Goal: Information Seeking & Learning: Learn about a topic

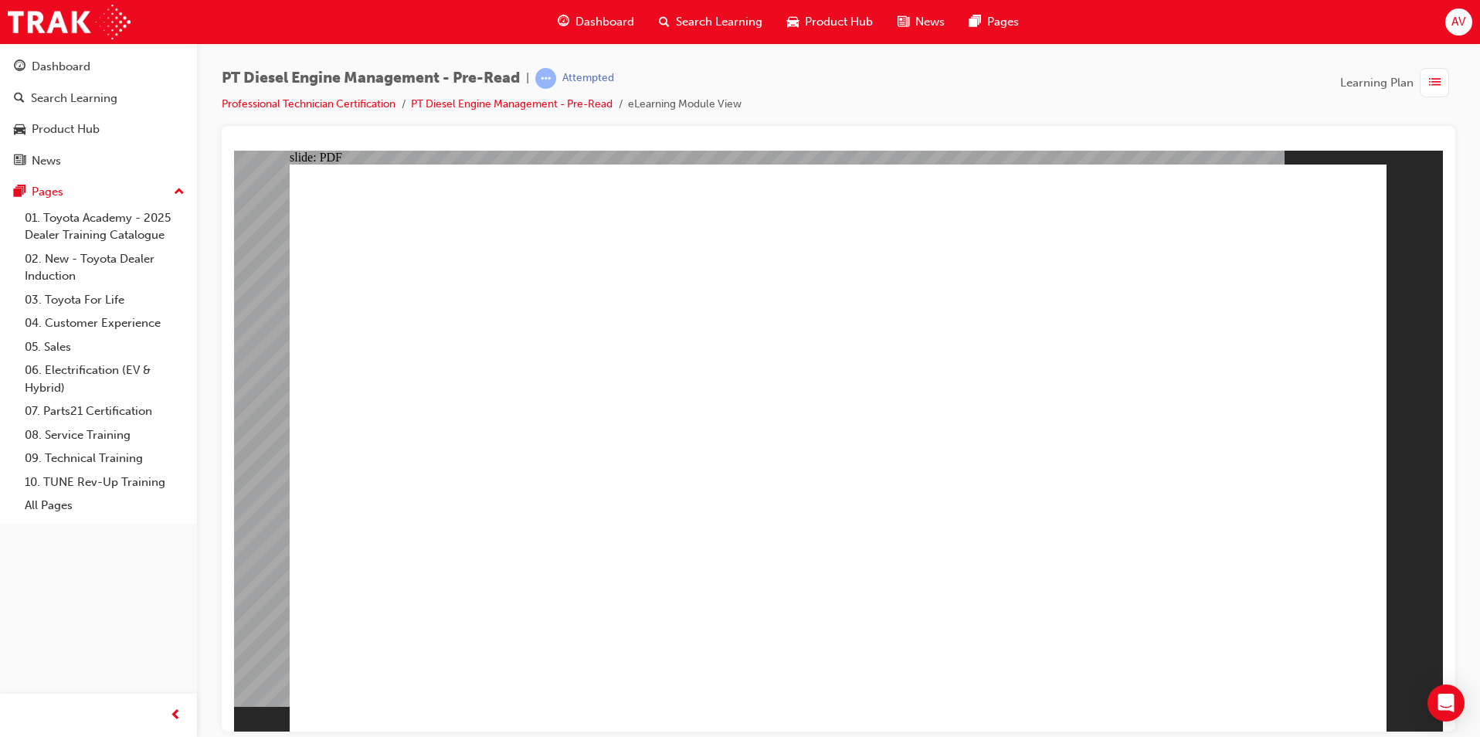
drag, startPoint x: 1385, startPoint y: 90, endPoint x: 1272, endPoint y: 47, distance: 120.5
click at [1272, 47] on div "PT Diesel Engine Management - Pre-Read | Attempted Professional Technician Cert…" at bounding box center [838, 370] width 1283 height 655
click at [1393, 42] on div "Dashboard Search Learning Product Hub News Pages AV" at bounding box center [740, 22] width 1480 height 44
click at [85, 67] on div "Dashboard" at bounding box center [61, 67] width 59 height 18
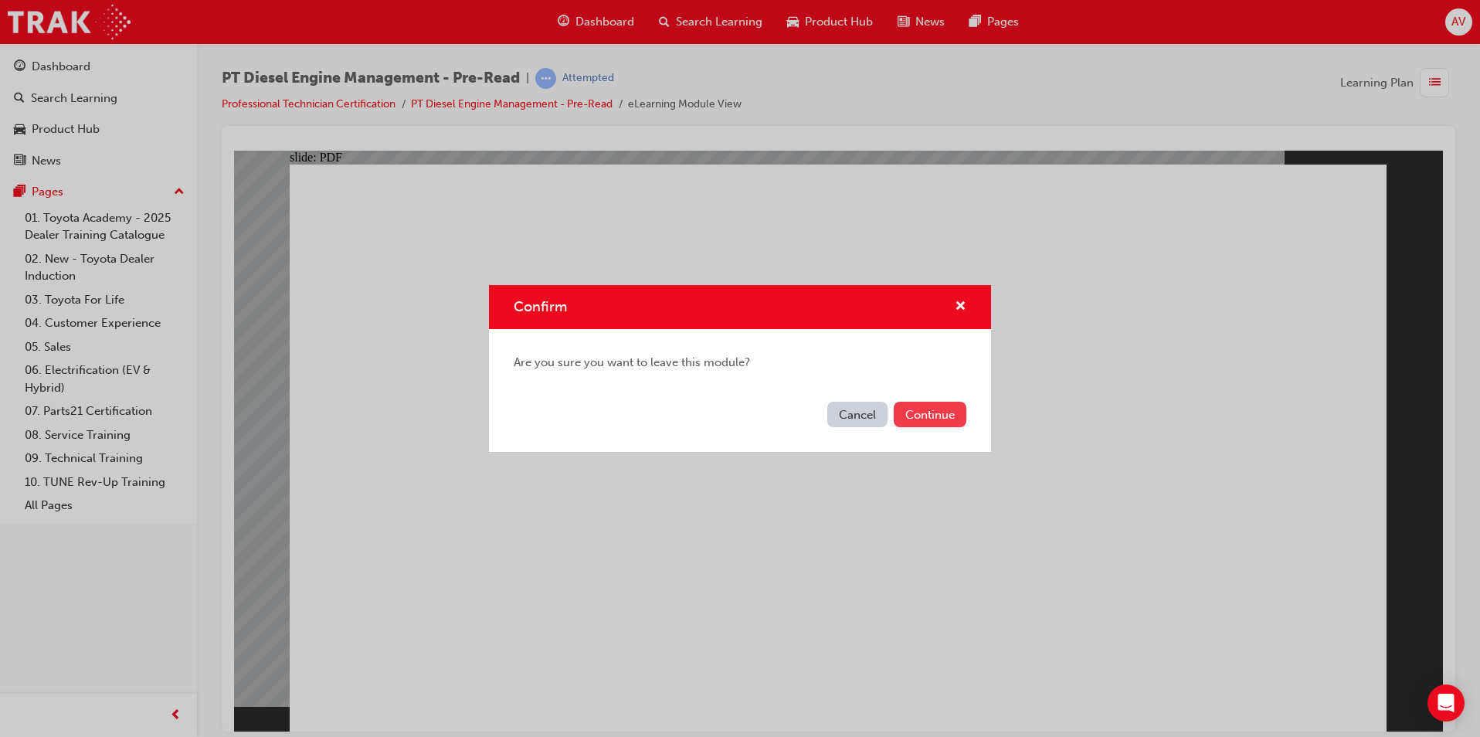
click at [908, 418] on button "Continue" at bounding box center [930, 414] width 73 height 25
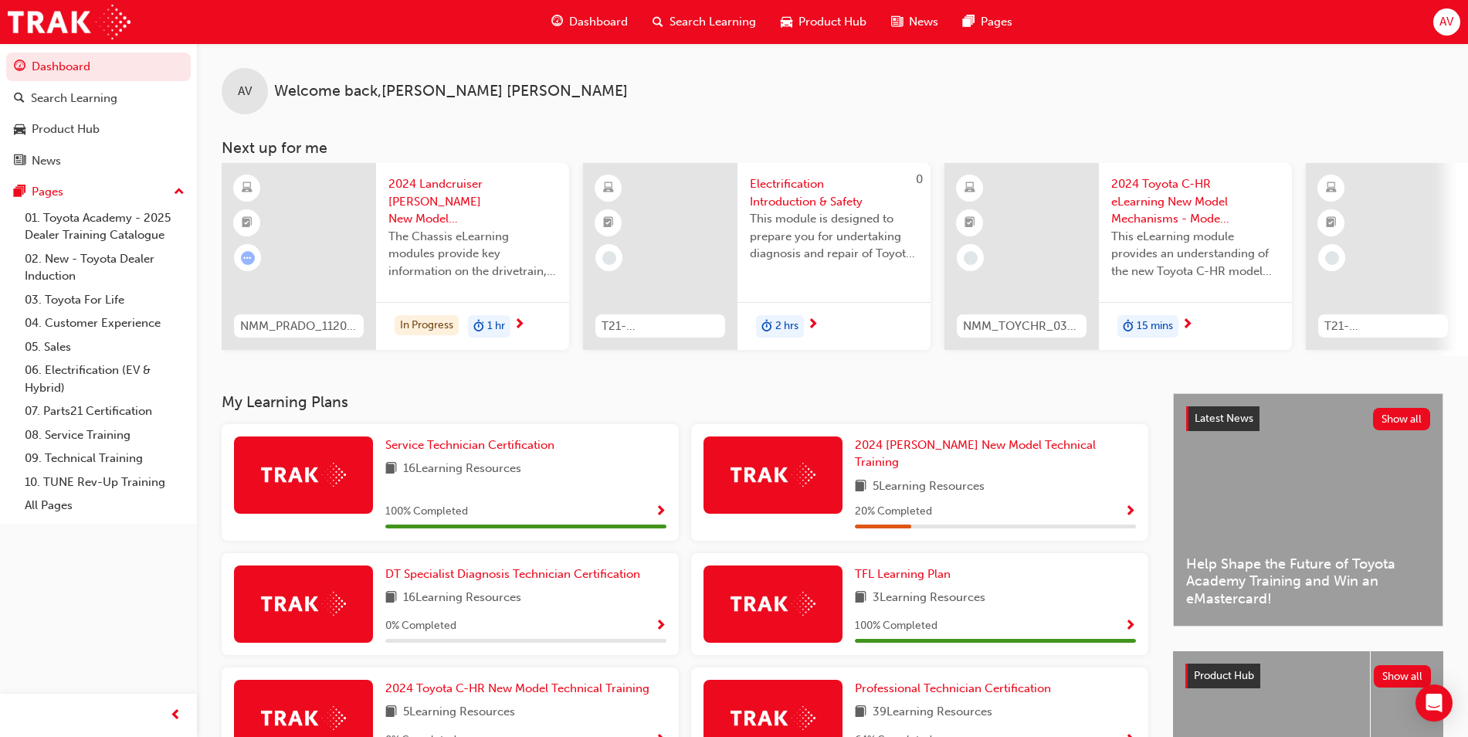
drag, startPoint x: 1394, startPoint y: 57, endPoint x: 1311, endPoint y: 47, distance: 83.2
drag, startPoint x: 1311, startPoint y: 47, endPoint x: 1009, endPoint y: 165, distance: 325.0
click at [1009, 165] on div at bounding box center [1022, 256] width 154 height 187
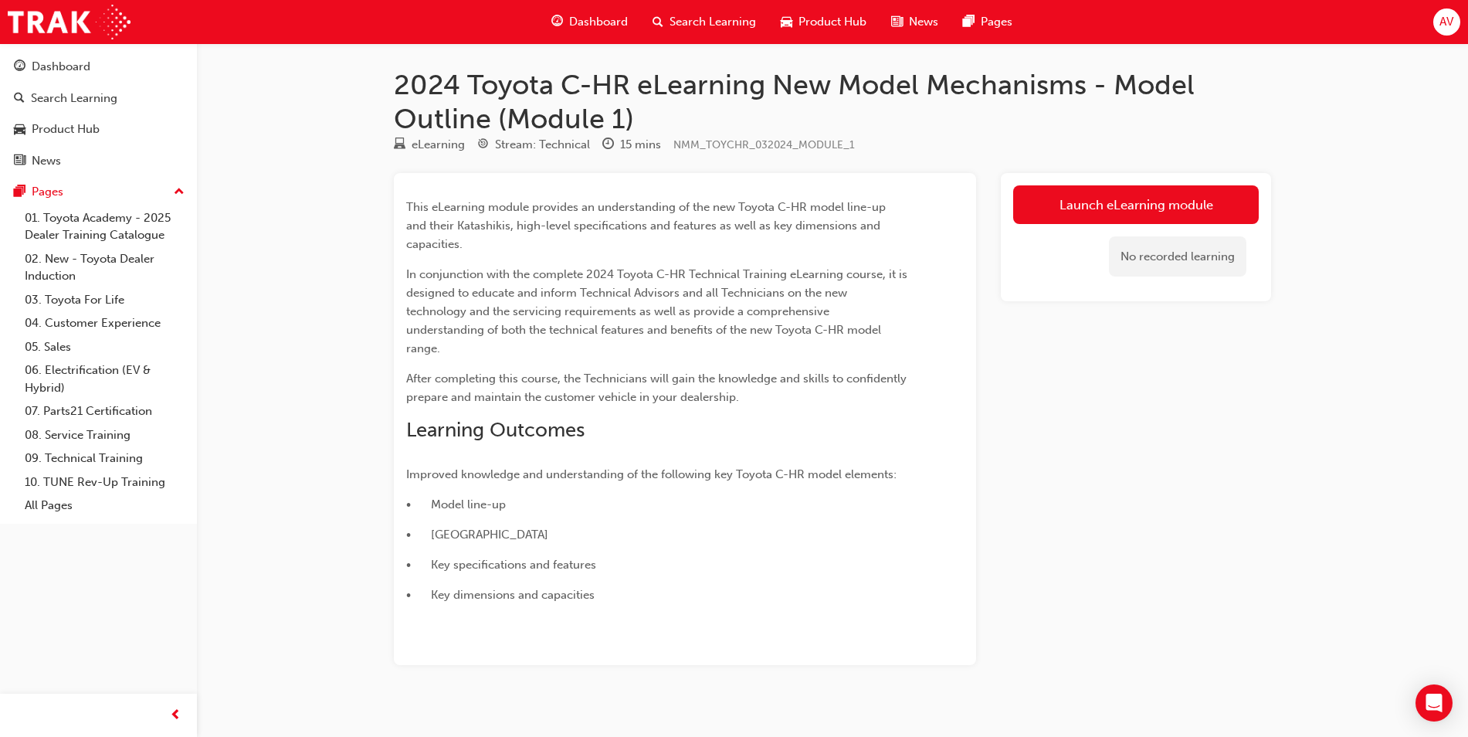
click at [1295, 72] on div "2024 Toyota C-HR eLearning New Model Mechanisms - Model Outline (Module 1) eLea…" at bounding box center [832, 391] width 927 height 646
click at [47, 63] on div "Dashboard" at bounding box center [61, 67] width 59 height 18
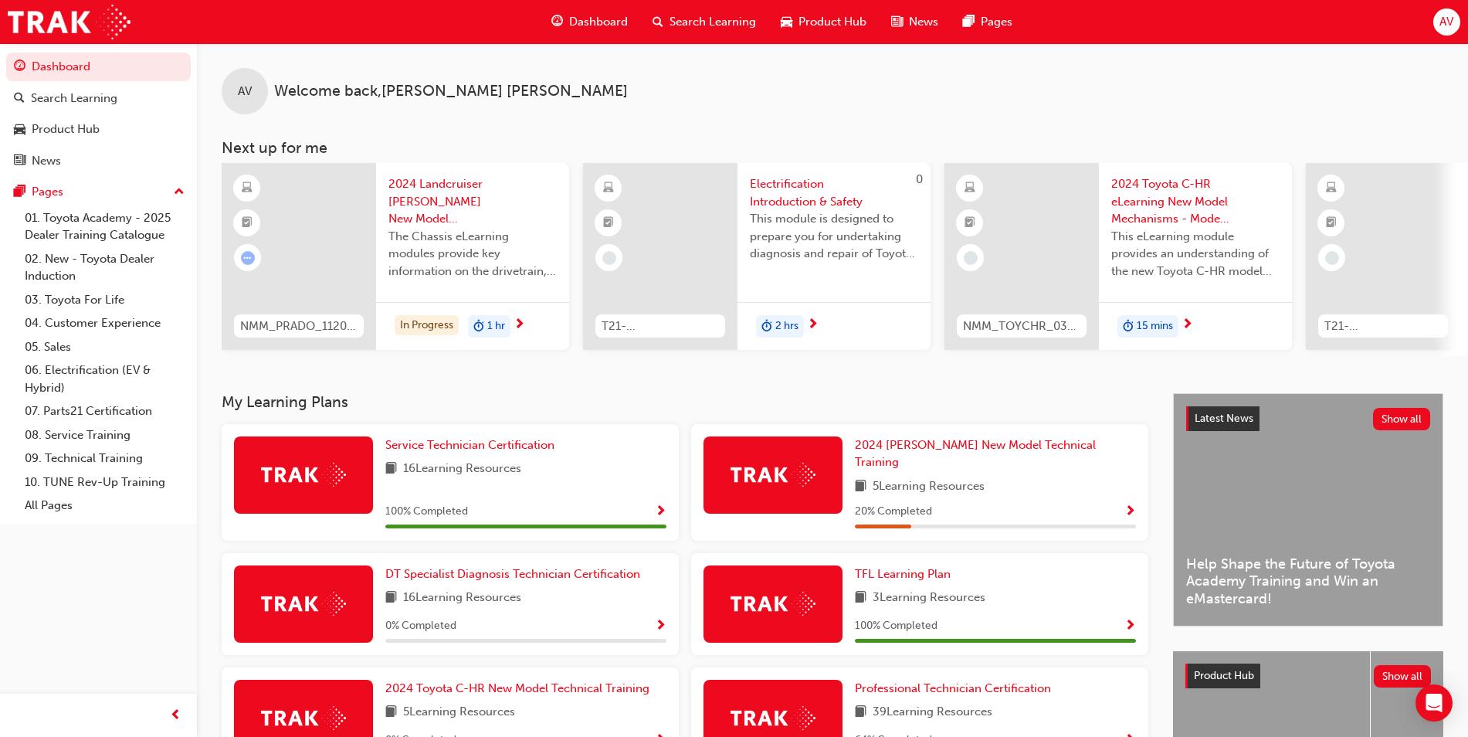
click at [1394, 64] on div "AV Welcome back , [PERSON_NAME]" at bounding box center [832, 78] width 1271 height 71
drag, startPoint x: 1394, startPoint y: 30, endPoint x: 1394, endPoint y: 11, distance: 19.3
click at [1394, 28] on div "Dashboard Search Learning Product Hub News Pages AV" at bounding box center [734, 22] width 1468 height 44
